Goal: Task Accomplishment & Management: Complete application form

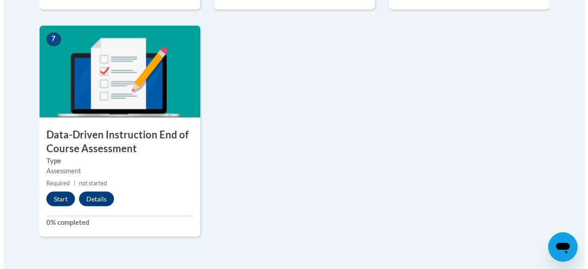
scroll to position [827, 0]
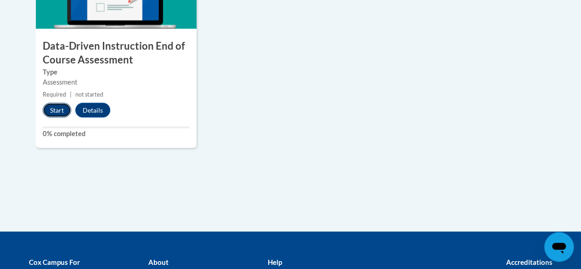
click at [56, 109] on button "Start" at bounding box center [57, 109] width 28 height 15
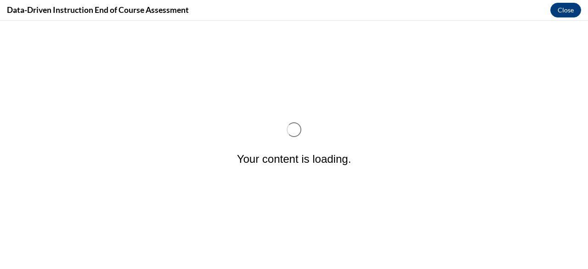
scroll to position [0, 0]
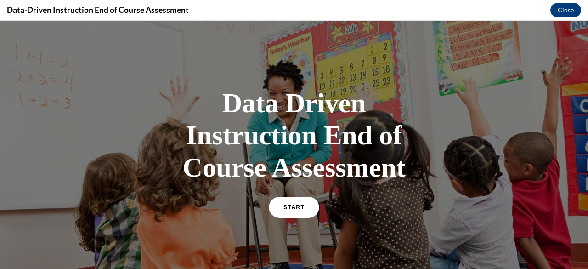
click at [297, 198] on link "START" at bounding box center [294, 207] width 50 height 21
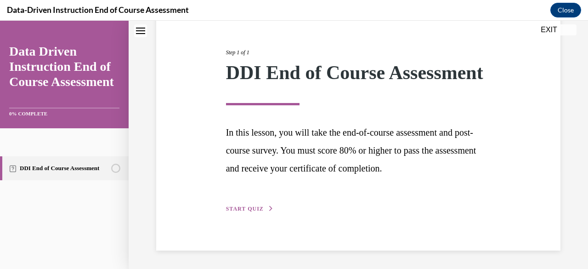
scroll to position [119, 0]
click at [242, 207] on span "START QUIZ" at bounding box center [245, 208] width 38 height 6
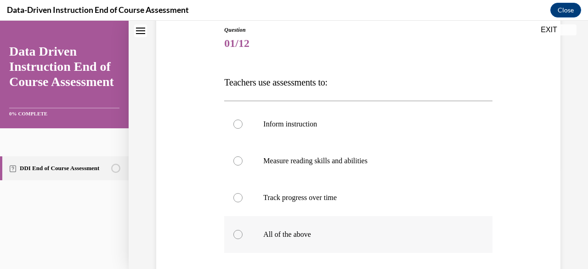
click at [274, 231] on p "All of the above" at bounding box center [366, 234] width 206 height 9
click at [242, 231] on input "All of the above" at bounding box center [237, 234] width 9 height 9
radio input "true"
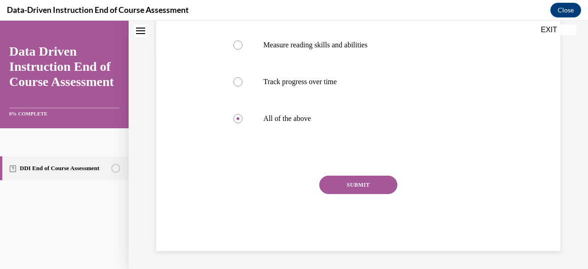
click at [353, 193] on button "SUBMIT" at bounding box center [358, 184] width 78 height 18
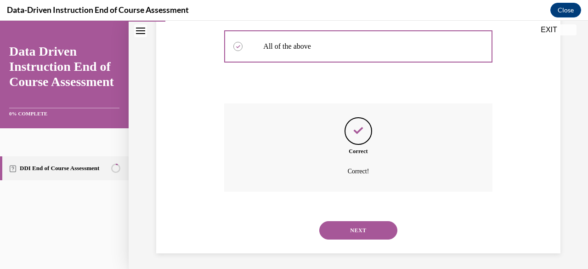
scroll to position [292, 0]
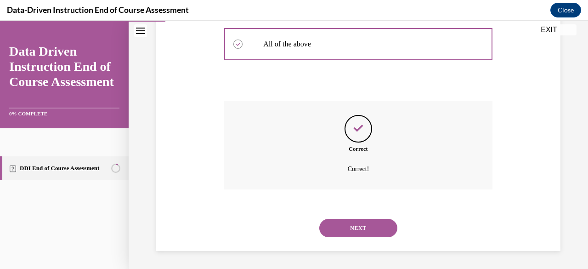
click at [375, 224] on button "NEXT" at bounding box center [358, 228] width 78 height 18
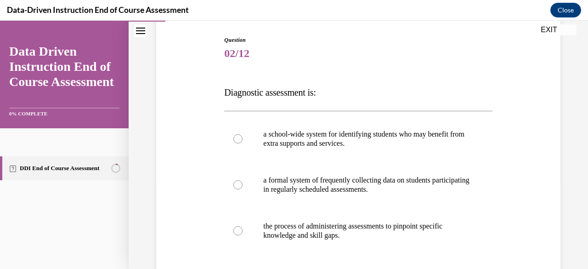
scroll to position [138, 0]
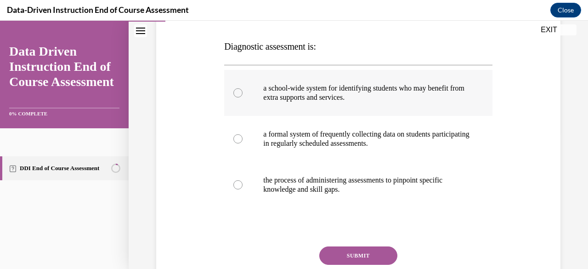
click at [274, 85] on p "a school-wide system for identifying students who may benefit from extra suppor…" at bounding box center [366, 93] width 206 height 18
click at [242, 88] on input "a school-wide system for identifying students who may benefit from extra suppor…" at bounding box center [237, 92] width 9 height 9
radio input "true"
click at [362, 258] on button "SUBMIT" at bounding box center [358, 255] width 78 height 18
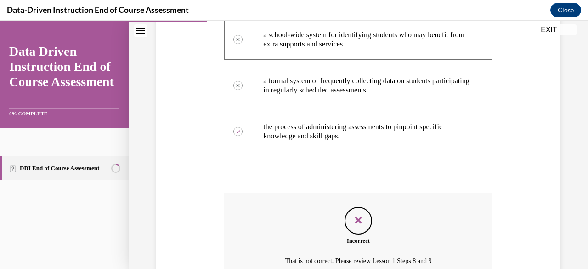
scroll to position [283, 0]
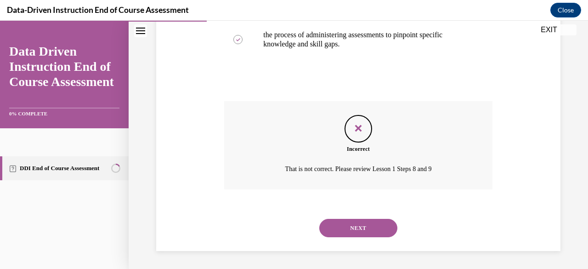
click at [361, 235] on button "NEXT" at bounding box center [358, 228] width 78 height 18
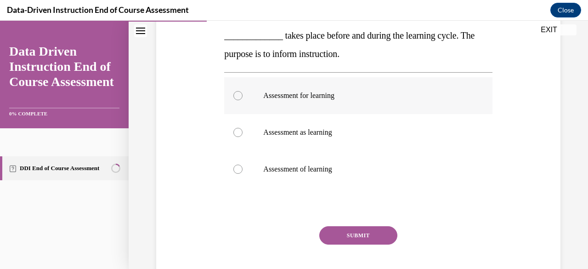
scroll to position [184, 0]
click at [253, 92] on label "Assessment for learning" at bounding box center [358, 94] width 268 height 37
click at [242, 92] on input "Assessment for learning" at bounding box center [237, 94] width 9 height 9
radio input "true"
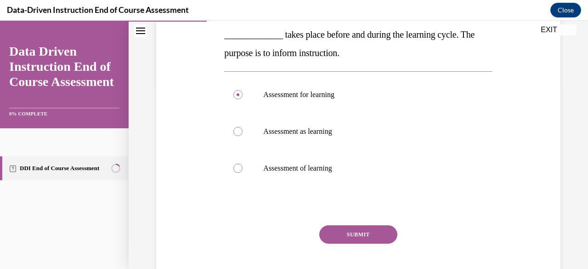
click at [355, 235] on button "SUBMIT" at bounding box center [358, 234] width 78 height 18
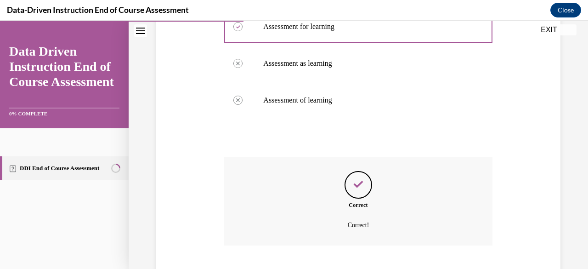
scroll to position [308, 0]
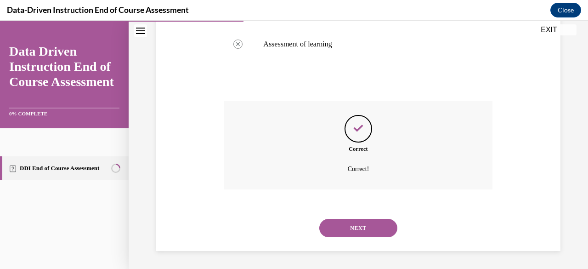
click at [353, 220] on button "NEXT" at bounding box center [358, 228] width 78 height 18
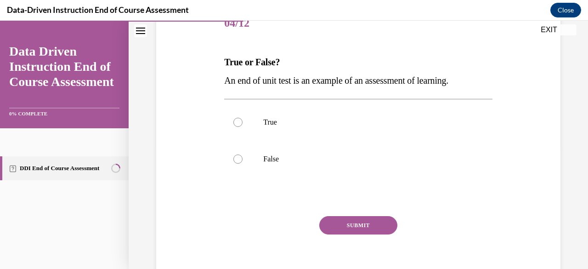
scroll to position [138, 0]
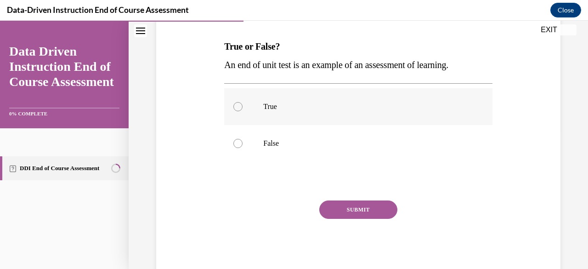
click at [238, 108] on div at bounding box center [237, 106] width 9 height 9
click at [238, 108] on input "True" at bounding box center [237, 106] width 9 height 9
radio input "true"
click at [368, 204] on button "SUBMIT" at bounding box center [358, 209] width 78 height 18
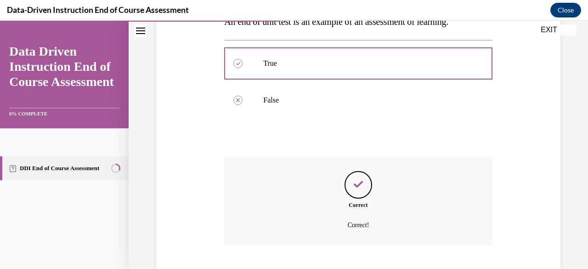
scroll to position [237, 0]
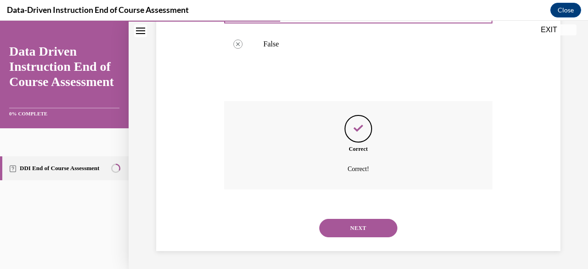
click at [365, 225] on button "NEXT" at bounding box center [358, 228] width 78 height 18
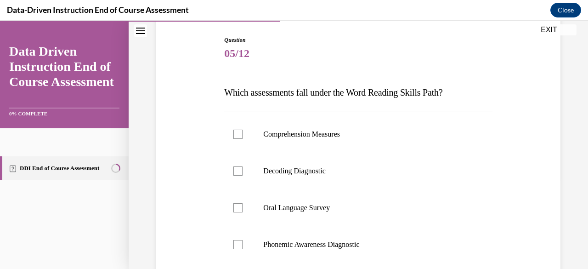
scroll to position [138, 0]
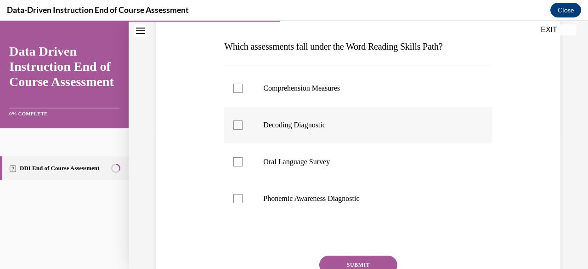
click at [233, 128] on div at bounding box center [237, 124] width 9 height 9
click at [233, 128] on input "Decoding Diagnostic" at bounding box center [237, 124] width 9 height 9
checkbox input "true"
click at [239, 199] on div at bounding box center [237, 198] width 9 height 9
click at [239, 199] on input "Phonemic Awareness Diagnostic" at bounding box center [237, 198] width 9 height 9
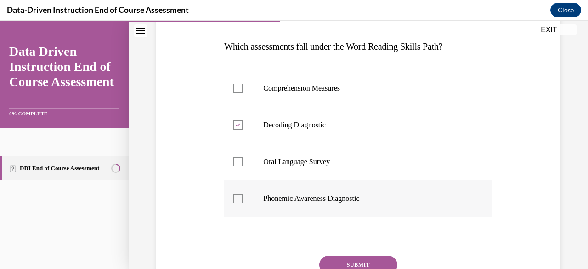
checkbox input "true"
click at [377, 259] on button "SUBMIT" at bounding box center [358, 264] width 78 height 18
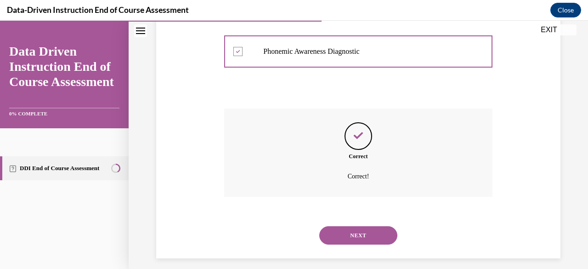
scroll to position [292, 0]
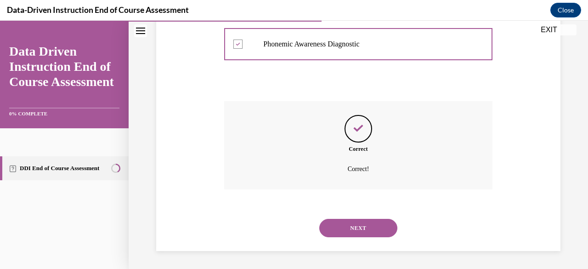
click at [379, 230] on button "NEXT" at bounding box center [358, 228] width 78 height 18
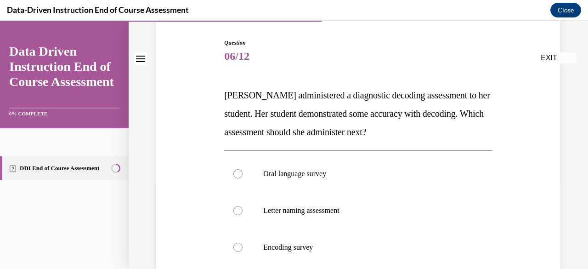
scroll to position [92, 0]
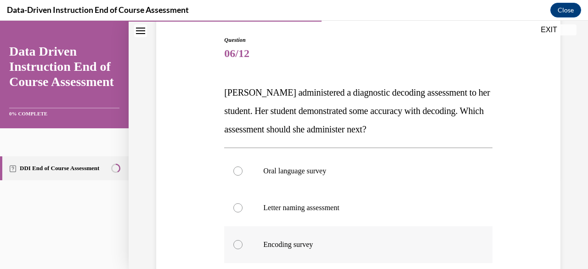
click at [248, 247] on label "Encoding survey" at bounding box center [358, 244] width 268 height 37
click at [242, 247] on input "Encoding survey" at bounding box center [237, 244] width 9 height 9
radio input "true"
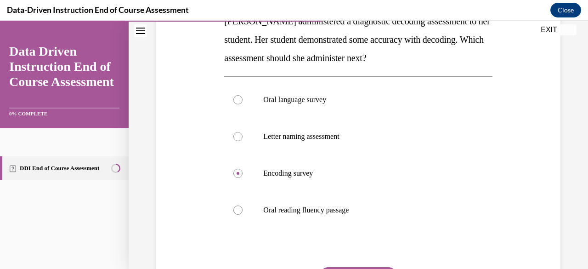
scroll to position [254, 0]
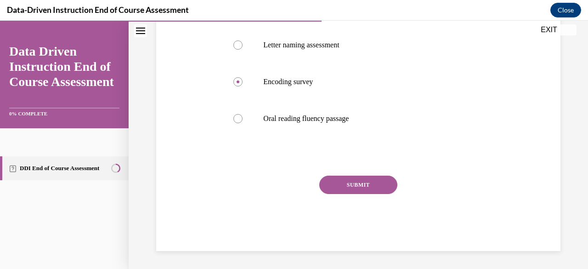
click at [363, 183] on button "SUBMIT" at bounding box center [358, 184] width 78 height 18
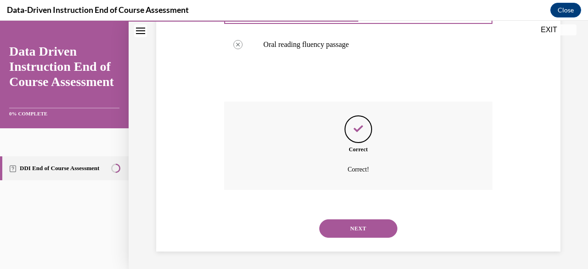
scroll to position [329, 0]
click at [374, 223] on button "NEXT" at bounding box center [358, 228] width 78 height 18
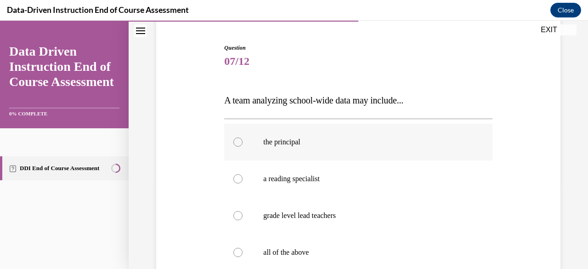
scroll to position [138, 0]
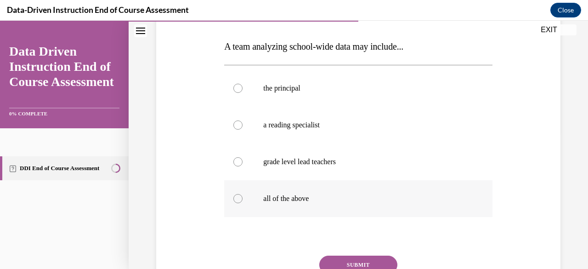
click at [236, 197] on div at bounding box center [237, 198] width 9 height 9
click at [236, 197] on input "all of the above" at bounding box center [237, 198] width 9 height 9
radio input "true"
click at [359, 262] on button "SUBMIT" at bounding box center [358, 264] width 78 height 18
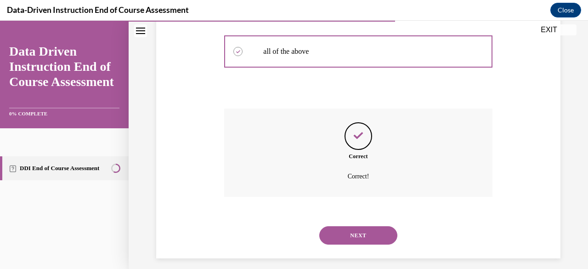
scroll to position [292, 0]
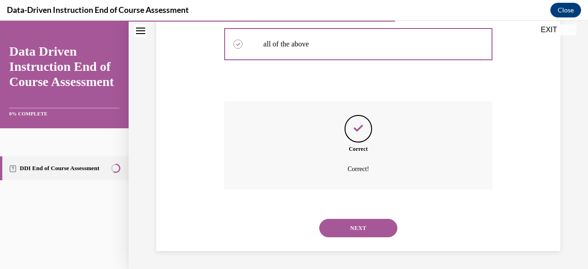
click at [365, 224] on button "NEXT" at bounding box center [358, 228] width 78 height 18
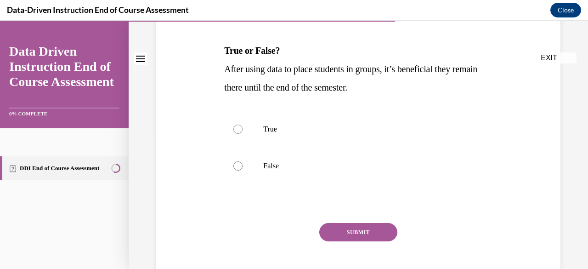
scroll to position [138, 0]
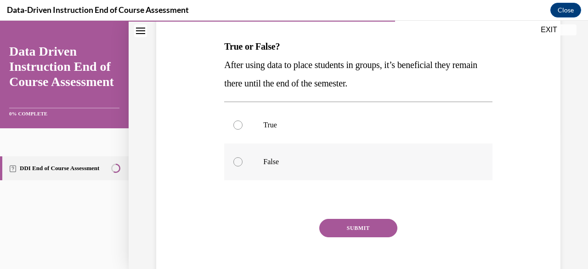
click at [239, 156] on label "False" at bounding box center [358, 161] width 268 height 37
click at [239, 157] on input "False" at bounding box center [237, 161] width 9 height 9
radio input "true"
click at [360, 224] on button "SUBMIT" at bounding box center [358, 228] width 78 height 18
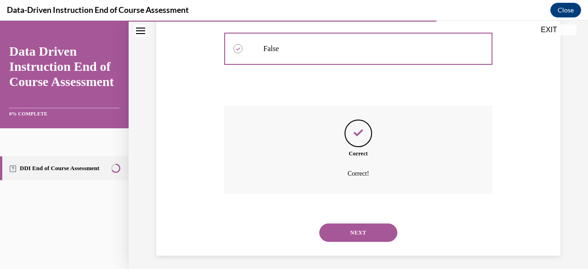
scroll to position [255, 0]
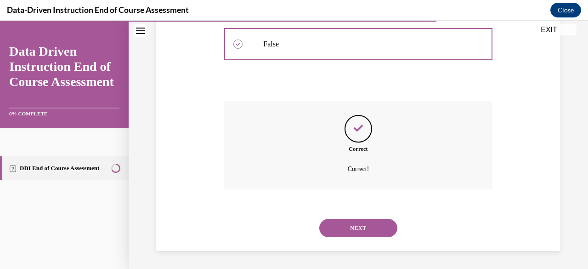
click at [363, 225] on button "NEXT" at bounding box center [358, 228] width 78 height 18
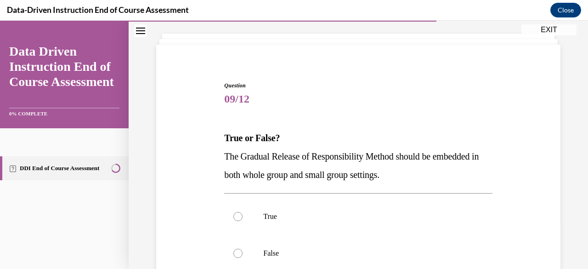
scroll to position [92, 0]
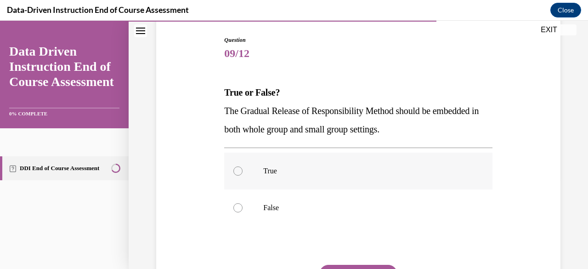
click at [307, 175] on label "True" at bounding box center [358, 170] width 268 height 37
click at [242, 175] on input "True" at bounding box center [237, 170] width 9 height 9
radio input "true"
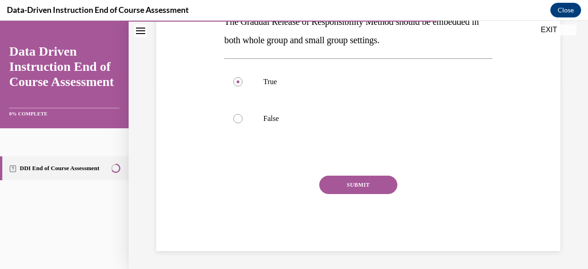
click at [352, 181] on button "SUBMIT" at bounding box center [358, 184] width 78 height 18
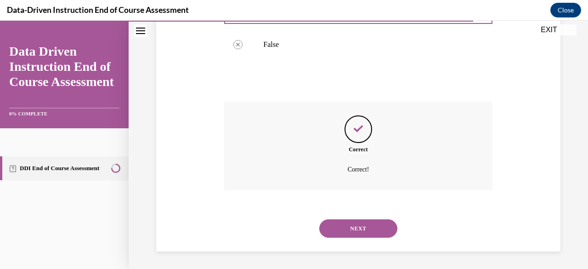
scroll to position [255, 0]
click at [356, 221] on button "NEXT" at bounding box center [358, 228] width 78 height 18
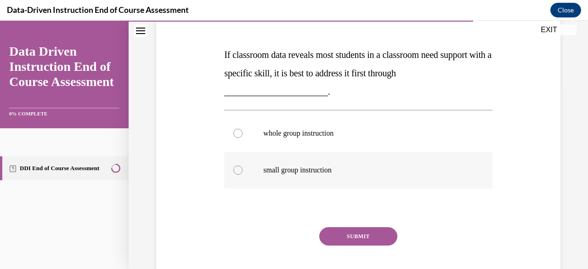
scroll to position [184, 0]
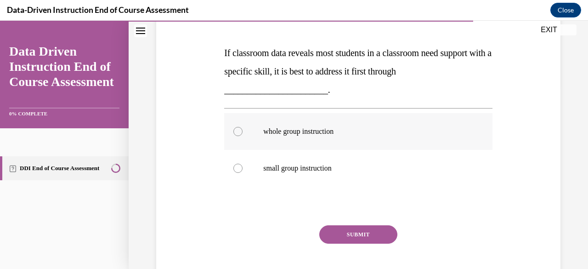
click at [284, 136] on label "whole group instruction" at bounding box center [358, 131] width 268 height 37
click at [242, 136] on input "whole group instruction" at bounding box center [237, 131] width 9 height 9
radio input "true"
click at [361, 230] on button "SUBMIT" at bounding box center [358, 234] width 78 height 18
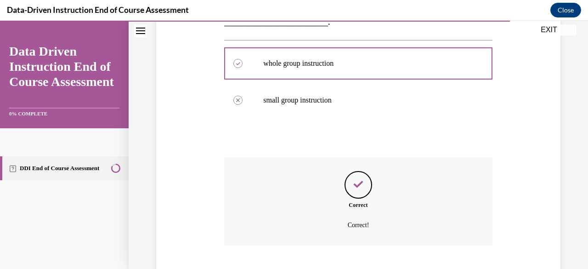
scroll to position [308, 0]
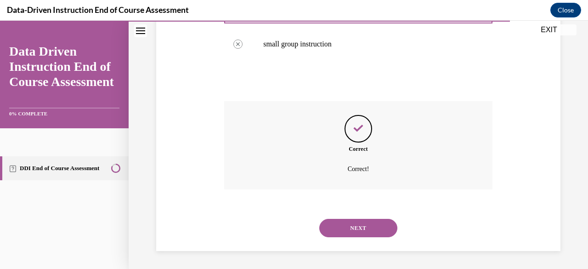
click at [351, 230] on button "NEXT" at bounding box center [358, 228] width 78 height 18
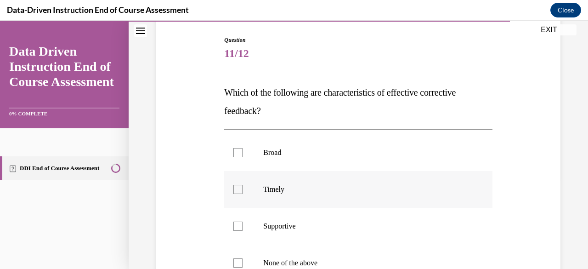
scroll to position [138, 0]
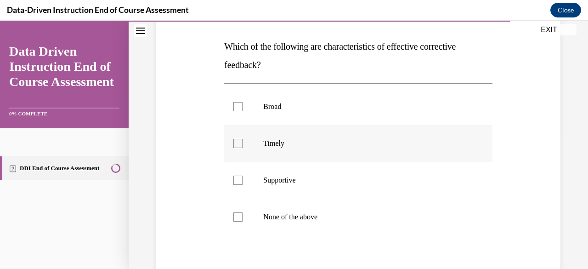
click at [242, 147] on label "Timely" at bounding box center [358, 143] width 268 height 37
click at [242, 147] on input "Timely" at bounding box center [237, 143] width 9 height 9
checkbox input "true"
click at [276, 181] on p "Supportive" at bounding box center [366, 179] width 206 height 9
click at [242, 181] on input "Supportive" at bounding box center [237, 179] width 9 height 9
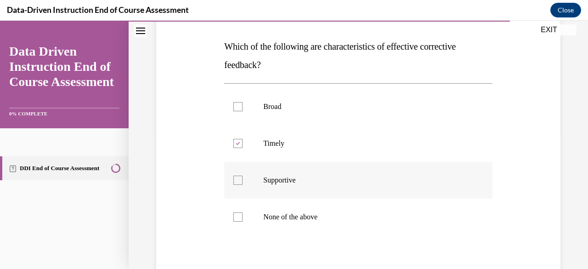
checkbox input "true"
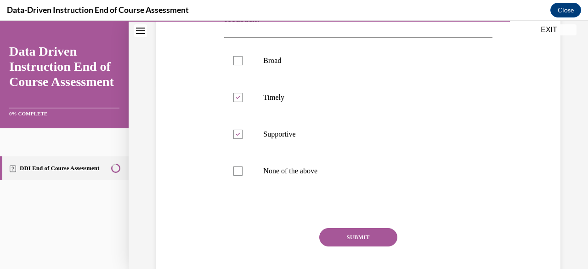
click at [334, 237] on button "SUBMIT" at bounding box center [358, 237] width 78 height 18
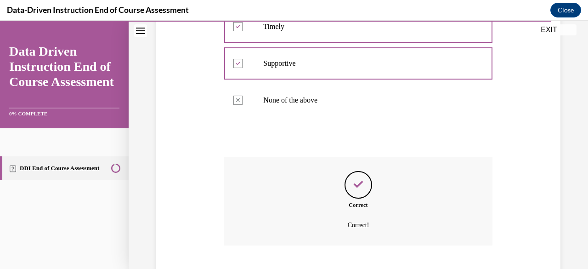
scroll to position [310, 0]
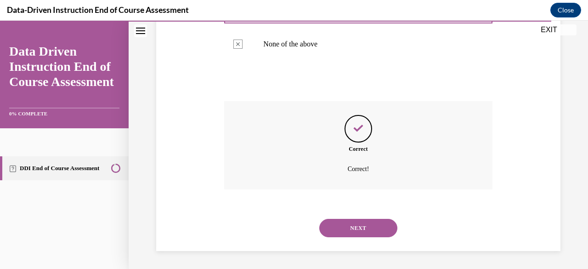
click at [327, 230] on button "NEXT" at bounding box center [358, 228] width 78 height 18
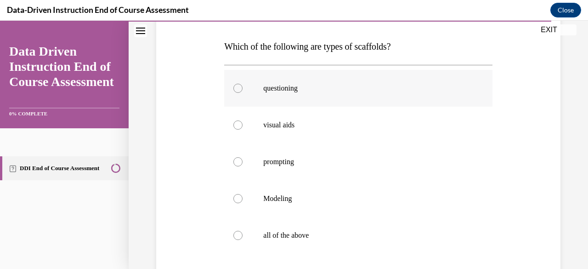
scroll to position [184, 0]
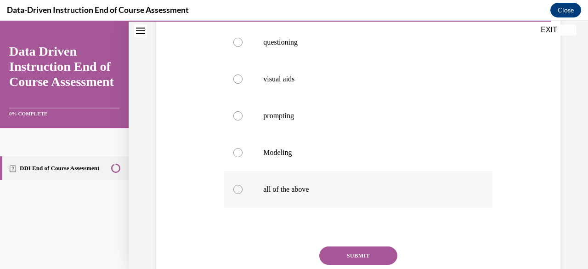
click at [245, 190] on label "all of the above" at bounding box center [358, 189] width 268 height 37
click at [242, 190] on input "all of the above" at bounding box center [237, 189] width 9 height 9
radio input "true"
click at [355, 251] on button "SUBMIT" at bounding box center [358, 255] width 78 height 18
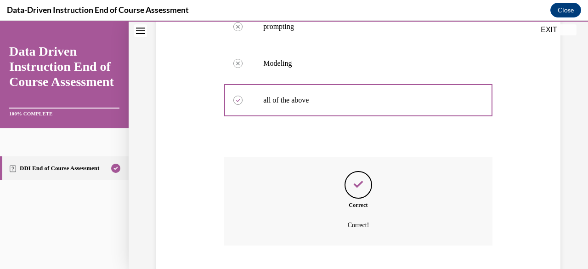
scroll to position [329, 0]
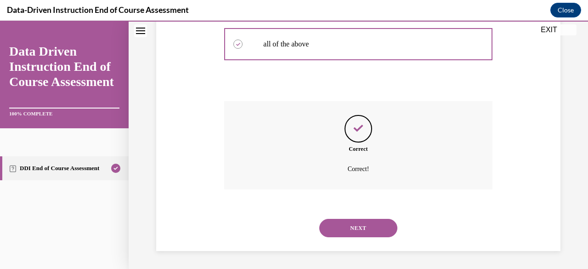
click at [335, 233] on button "NEXT" at bounding box center [358, 228] width 78 height 18
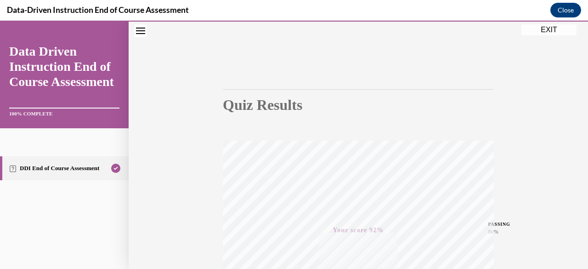
scroll to position [0, 0]
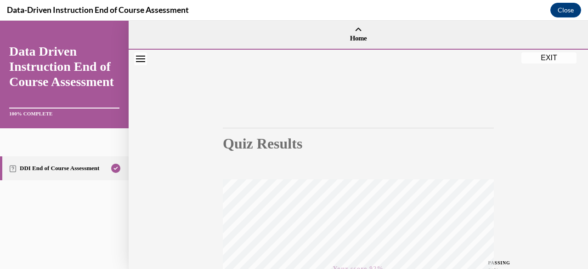
click at [540, 57] on button "EXIT" at bounding box center [548, 57] width 55 height 11
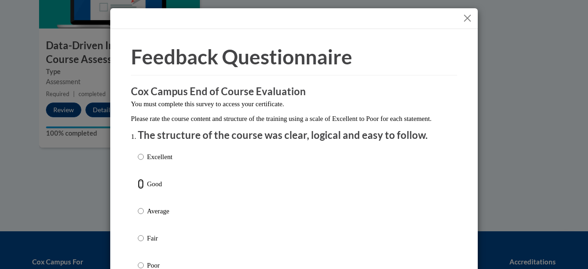
click at [138, 189] on input "Good" at bounding box center [141, 184] width 6 height 10
radio input "true"
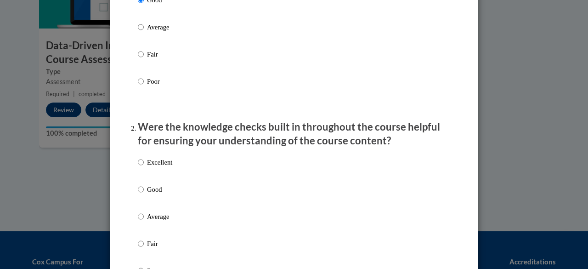
click at [152, 194] on p "Good" at bounding box center [159, 189] width 25 height 10
click at [144, 194] on input "Good" at bounding box center [141, 189] width 6 height 10
radio input "true"
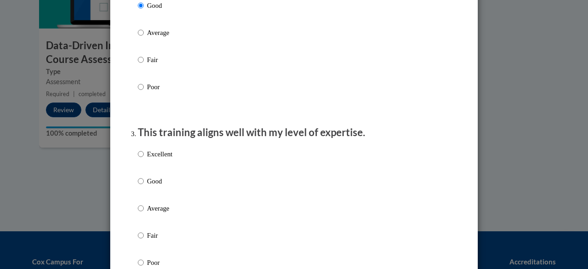
click at [151, 186] on p "Good" at bounding box center [159, 181] width 25 height 10
click at [144, 186] on input "Good" at bounding box center [141, 181] width 6 height 10
radio input "true"
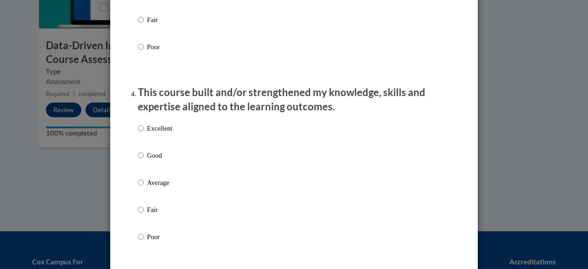
scroll to position [643, 0]
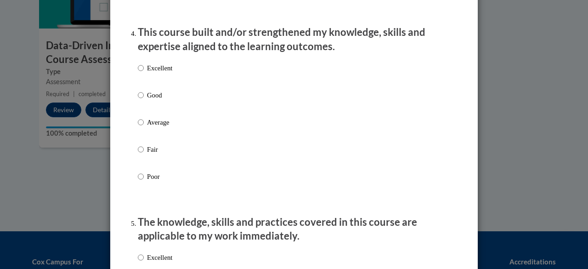
click at [147, 100] on p "Good" at bounding box center [159, 95] width 25 height 10
click at [144, 100] on input "Good" at bounding box center [141, 95] width 6 height 10
radio input "true"
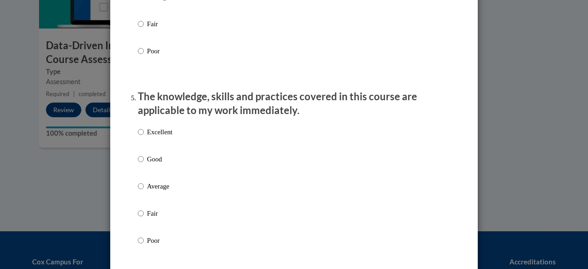
scroll to position [918, 0]
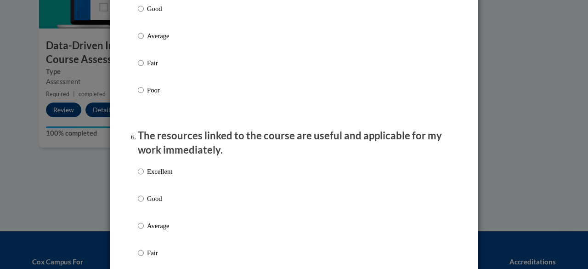
click at [147, 14] on p "Good" at bounding box center [159, 9] width 25 height 10
click at [144, 14] on input "Good" at bounding box center [141, 9] width 6 height 10
radio input "true"
click at [150, 201] on div "Excellent Good Average Fair Poor" at bounding box center [155, 233] width 34 height 142
click at [152, 203] on p "Good" at bounding box center [159, 198] width 25 height 10
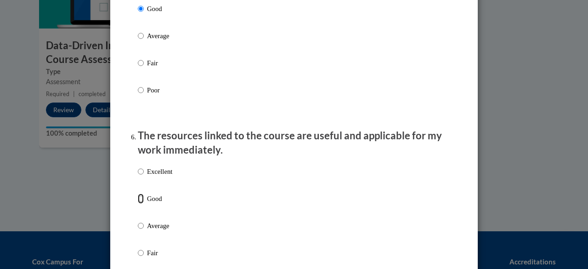
click at [144, 203] on input "Good" at bounding box center [141, 198] width 6 height 10
radio input "true"
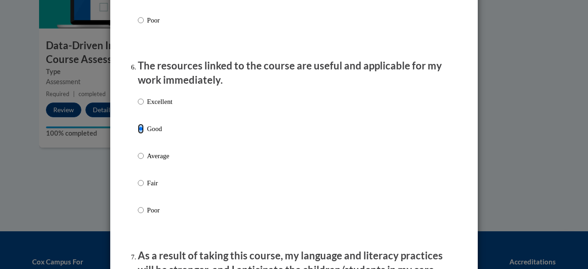
scroll to position [1148, 0]
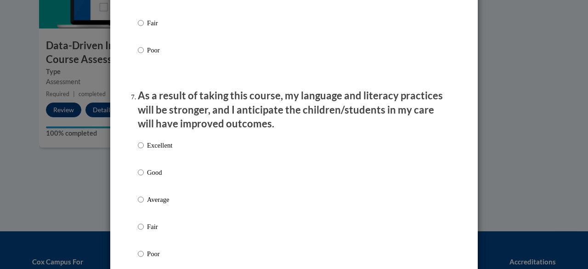
click at [155, 176] on p "Good" at bounding box center [159, 172] width 25 height 10
click at [144, 176] on input "Good" at bounding box center [141, 172] width 6 height 10
radio input "true"
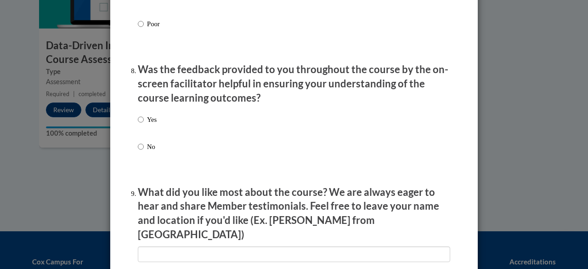
click at [141, 128] on label "Yes" at bounding box center [147, 126] width 19 height 25
click at [141, 124] on input "Yes" at bounding box center [141, 119] width 6 height 10
radio input "true"
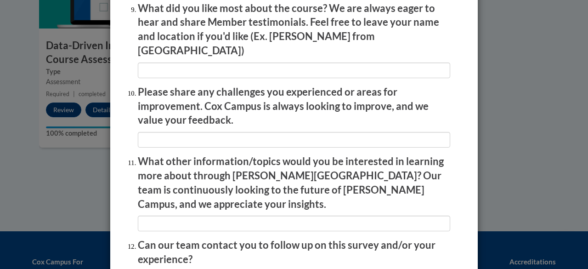
scroll to position [1641, 0]
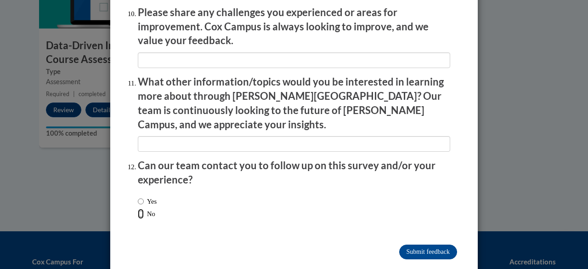
click at [138, 208] on input "No" at bounding box center [141, 213] width 6 height 10
radio input "true"
click at [427, 244] on input "Submit feedback" at bounding box center [428, 251] width 58 height 15
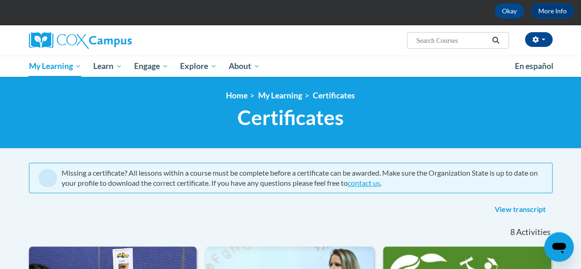
scroll to position [92, 0]
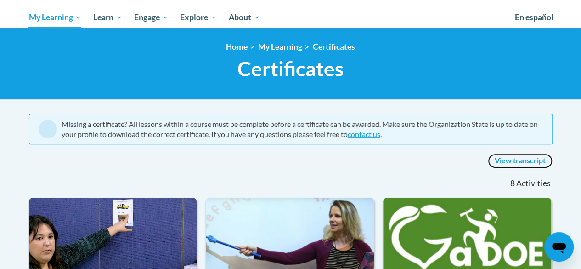
click at [521, 158] on link "View transcript" at bounding box center [520, 160] width 65 height 15
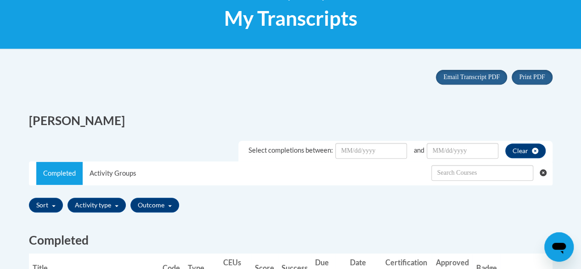
scroll to position [138, 0]
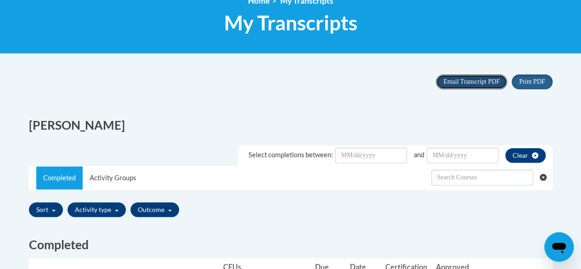
click at [459, 78] on span "Email Transcript PDF" at bounding box center [471, 81] width 56 height 7
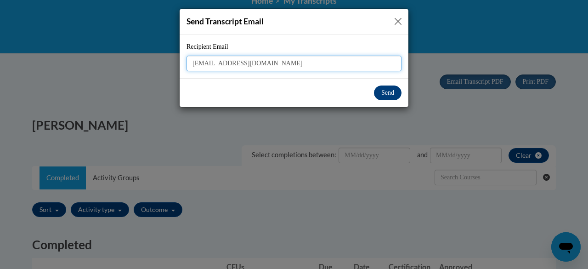
type input "stornow@clintonville.k12.wi.us"
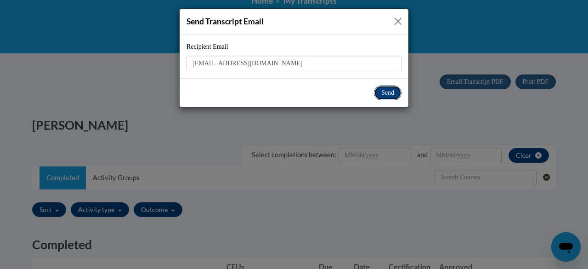
click at [396, 90] on button "Send" at bounding box center [388, 92] width 28 height 15
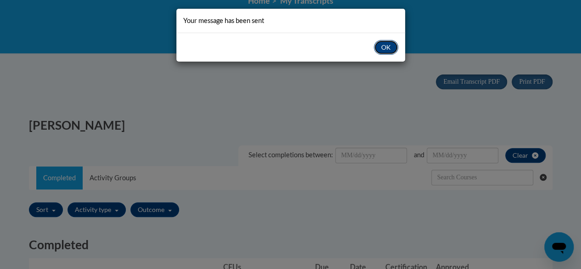
click at [383, 42] on button "OK" at bounding box center [386, 47] width 24 height 15
